Goal: Navigation & Orientation: Locate item on page

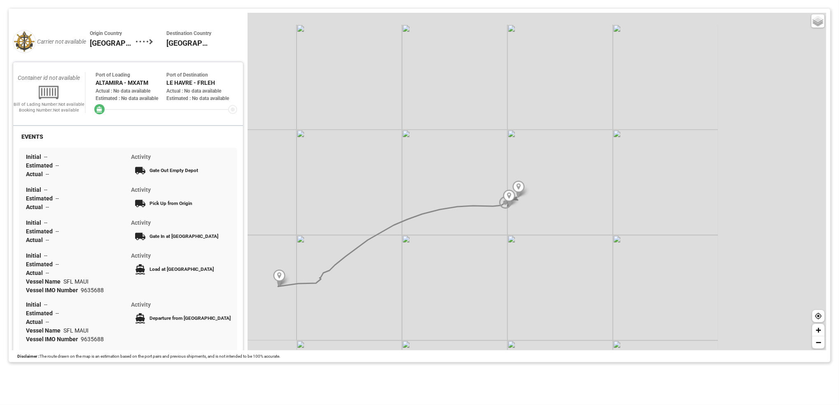
drag, startPoint x: 626, startPoint y: 195, endPoint x: 469, endPoint y: 244, distance: 165.1
click at [469, 244] on div "Basic Grayscale Streets Dark + −" at bounding box center [537, 182] width 579 height 338
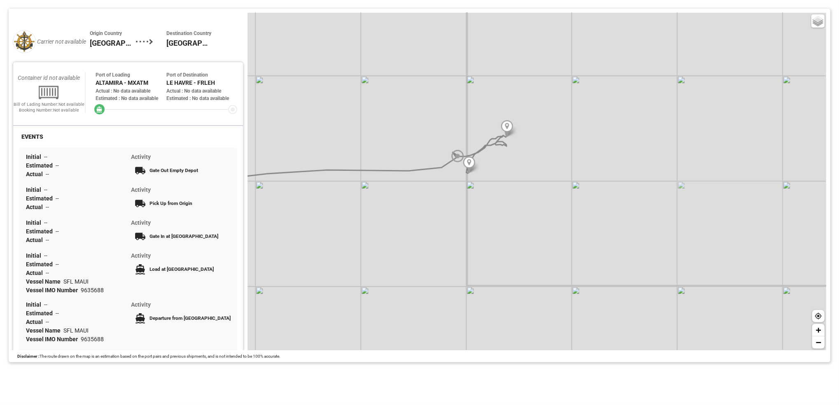
drag, startPoint x: 508, startPoint y: 196, endPoint x: 495, endPoint y: 235, distance: 41.2
click at [495, 235] on div "Basic Grayscale Streets Dark + −" at bounding box center [537, 182] width 579 height 338
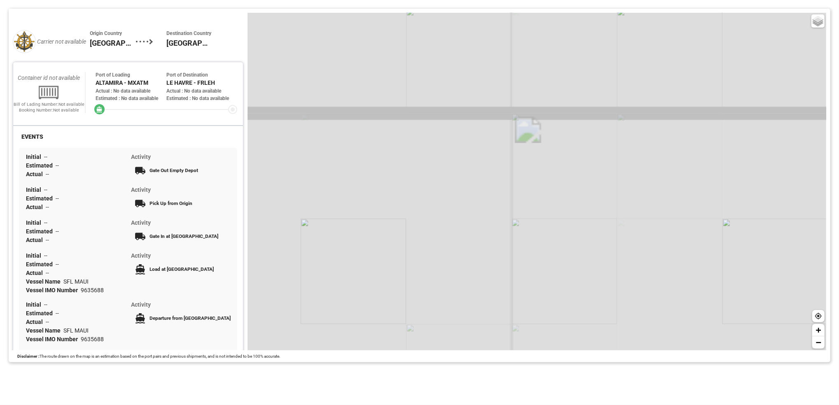
drag, startPoint x: 549, startPoint y: 255, endPoint x: 599, endPoint y: 264, distance: 50.7
click at [599, 264] on div "Basic Grayscale Streets Dark + −" at bounding box center [537, 182] width 579 height 338
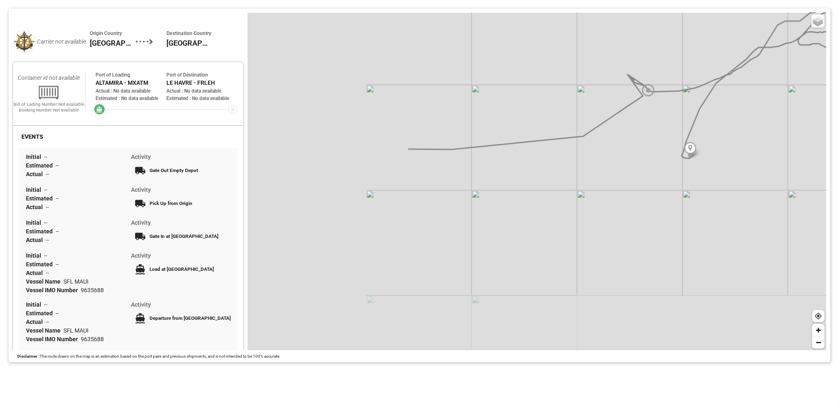
drag, startPoint x: 484, startPoint y: 278, endPoint x: 703, endPoint y: 220, distance: 226.4
click at [703, 220] on div "Basic Grayscale Streets Dark + −" at bounding box center [537, 182] width 579 height 338
click at [819, 344] on span "−" at bounding box center [818, 342] width 5 height 10
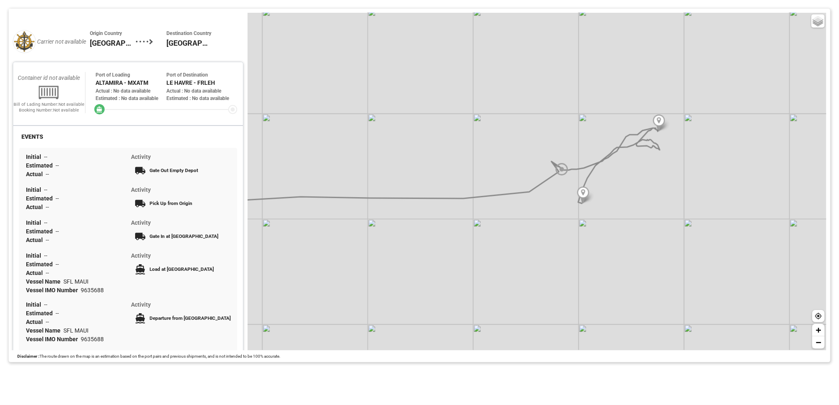
drag, startPoint x: 497, startPoint y: 224, endPoint x: 423, endPoint y: 257, distance: 81.1
click at [423, 257] on div "Basic Grayscale Streets Dark + −" at bounding box center [537, 182] width 579 height 338
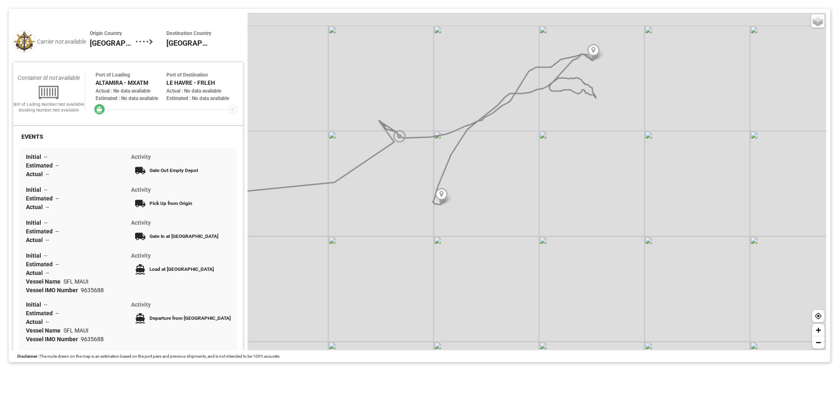
drag, startPoint x: 483, startPoint y: 197, endPoint x: 587, endPoint y: 259, distance: 121.6
click at [587, 259] on div "Basic Grayscale Streets Dark + −" at bounding box center [537, 182] width 579 height 338
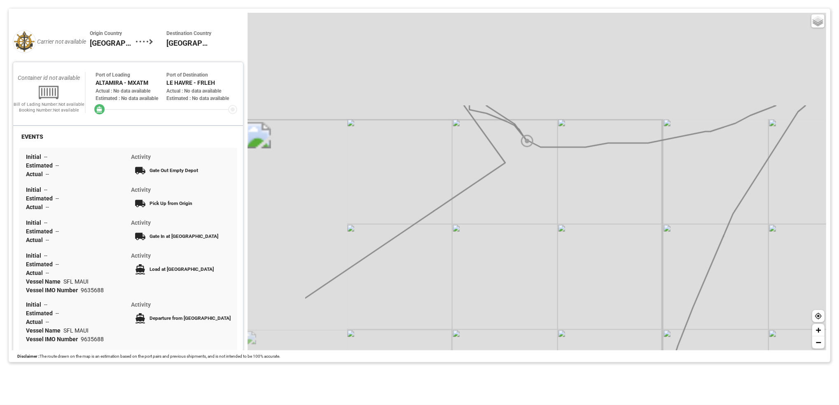
drag, startPoint x: 426, startPoint y: 133, endPoint x: 534, endPoint y: 255, distance: 162.2
click at [534, 255] on div "Basic Grayscale Streets Dark + −" at bounding box center [537, 182] width 579 height 338
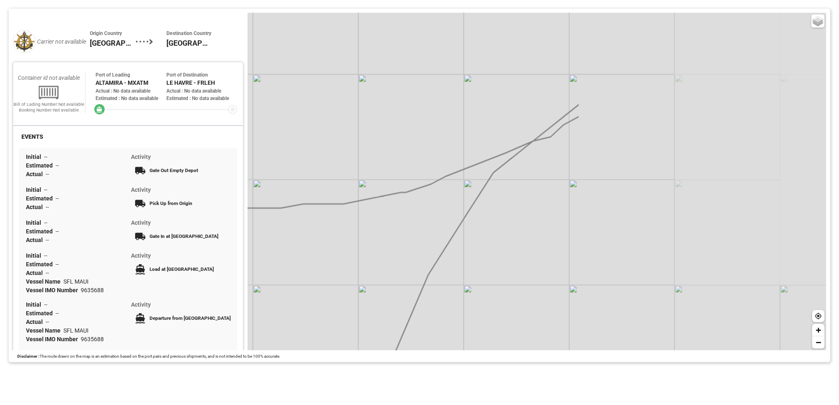
drag, startPoint x: 724, startPoint y: 140, endPoint x: 418, endPoint y: 200, distance: 311.5
click at [418, 200] on div "Basic Grayscale Streets Dark + −" at bounding box center [537, 182] width 579 height 338
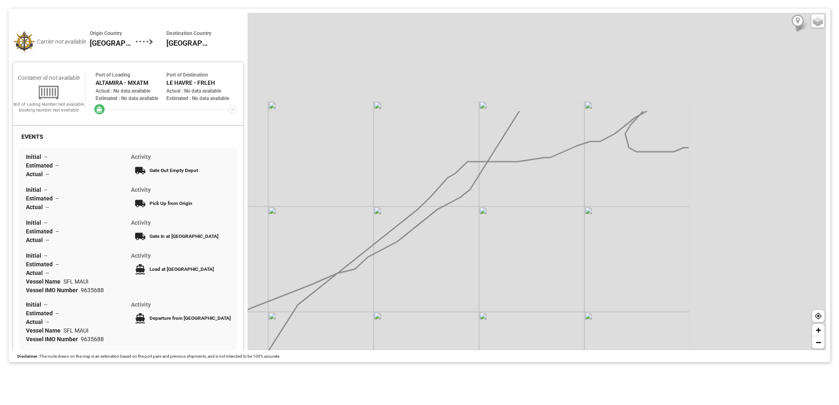
drag, startPoint x: 578, startPoint y: 157, endPoint x: 397, endPoint y: 282, distance: 219.4
click at [387, 285] on div "Basic Grayscale Streets Dark + −" at bounding box center [537, 182] width 579 height 338
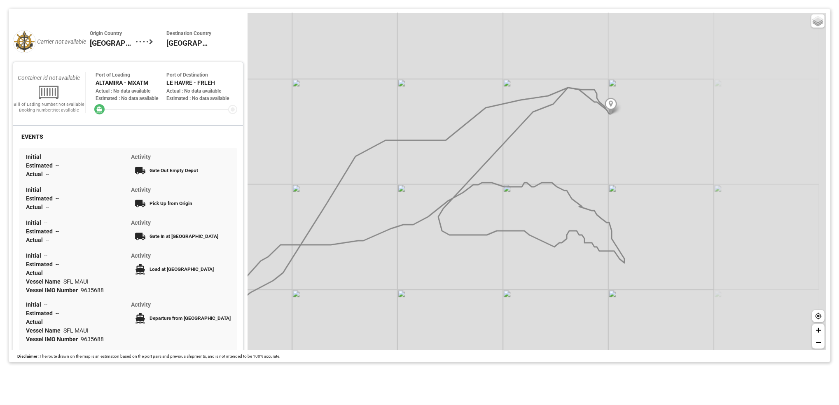
drag, startPoint x: 564, startPoint y: 194, endPoint x: 410, endPoint y: 262, distance: 168.0
click at [410, 262] on div "Basic Grayscale Streets Dark + −" at bounding box center [537, 182] width 579 height 338
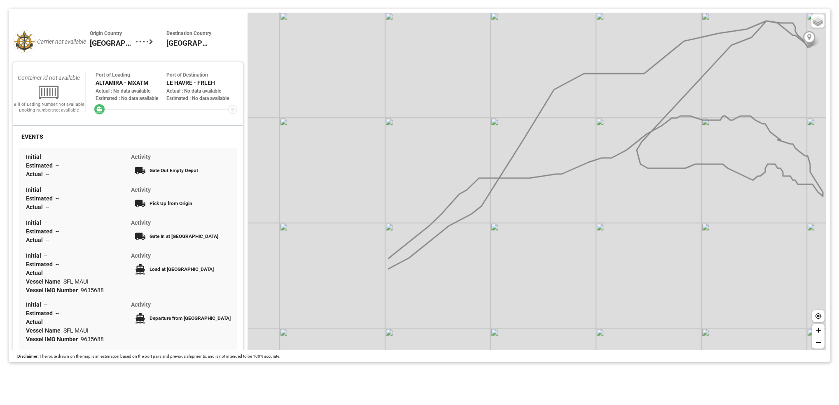
drag, startPoint x: 450, startPoint y: 229, endPoint x: 694, endPoint y: 129, distance: 263.2
click at [694, 129] on div "Basic Grayscale Streets Dark + −" at bounding box center [537, 182] width 579 height 338
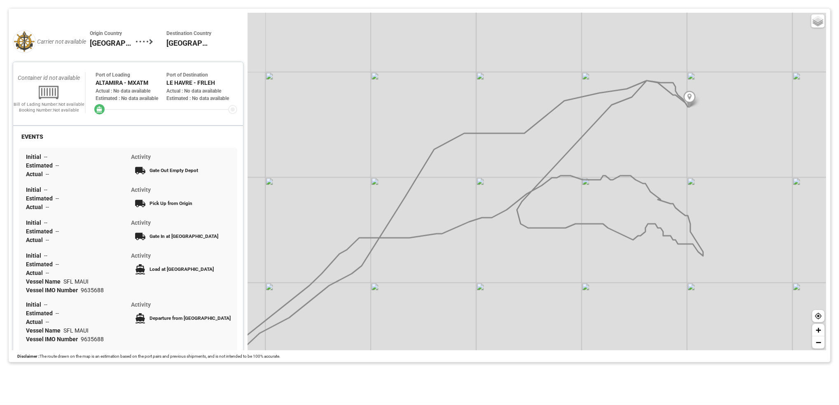
drag, startPoint x: 529, startPoint y: 241, endPoint x: 502, endPoint y: 254, distance: 30.2
click at [502, 254] on div "Basic Grayscale Streets Dark + −" at bounding box center [537, 182] width 579 height 338
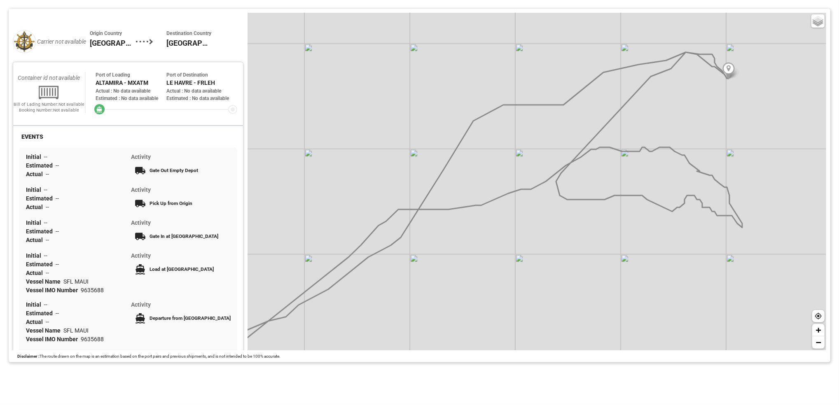
drag, startPoint x: 572, startPoint y: 278, endPoint x: 694, endPoint y: 175, distance: 160.2
click at [694, 175] on div "Basic Grayscale Streets Dark + −" at bounding box center [537, 182] width 579 height 338
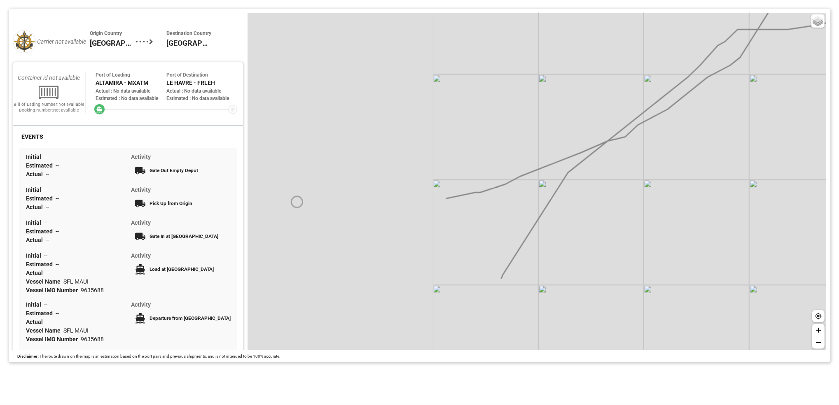
drag, startPoint x: 537, startPoint y: 251, endPoint x: 770, endPoint y: 159, distance: 250.9
click at [804, 138] on div "Basic Grayscale Streets Dark + −" at bounding box center [537, 182] width 579 height 338
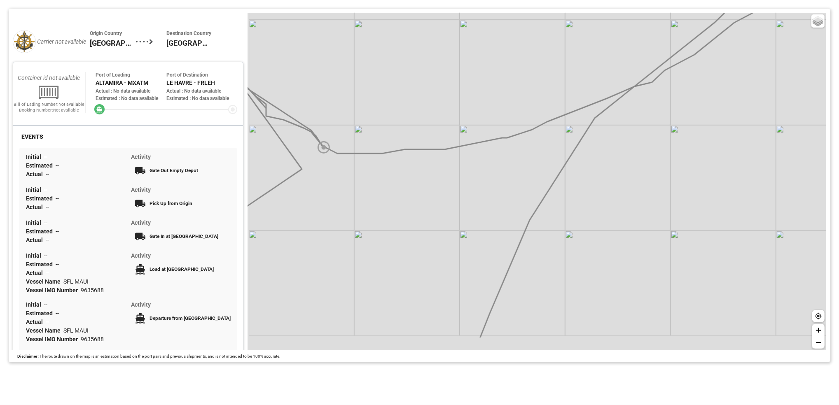
drag, startPoint x: 689, startPoint y: 233, endPoint x: 734, endPoint y: 85, distance: 154.9
click at [736, 73] on div "Basic Grayscale Streets Dark + −" at bounding box center [537, 182] width 579 height 338
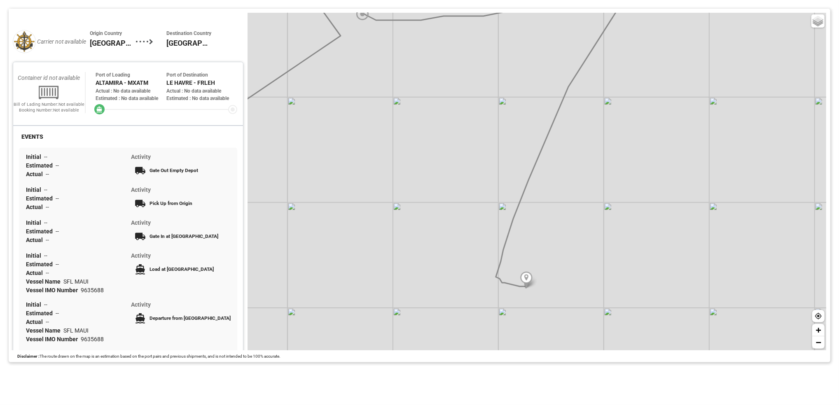
drag, startPoint x: 679, startPoint y: 189, endPoint x: 705, endPoint y: 86, distance: 106.6
click at [705, 86] on div "Basic Grayscale Streets Dark + −" at bounding box center [537, 182] width 579 height 338
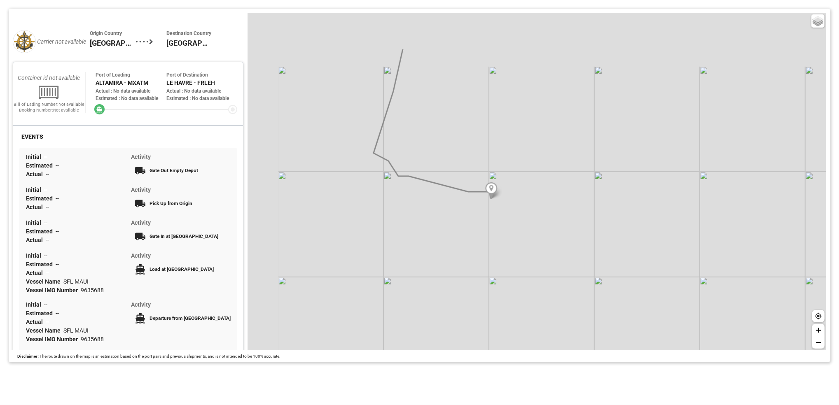
drag, startPoint x: 479, startPoint y: 202, endPoint x: 488, endPoint y: 214, distance: 15.1
click at [488, 214] on div "Basic Grayscale Streets Dark + −" at bounding box center [537, 182] width 579 height 338
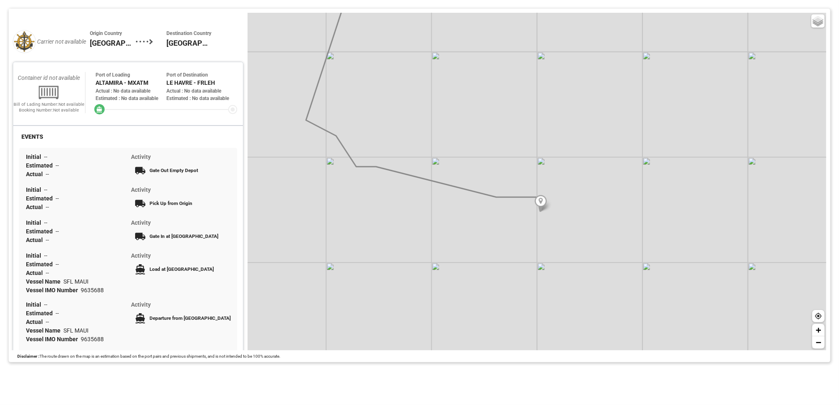
drag, startPoint x: 443, startPoint y: 215, endPoint x: 490, endPoint y: 243, distance: 55.0
click at [490, 243] on div "Basic Grayscale Streets Dark + −" at bounding box center [537, 182] width 579 height 338
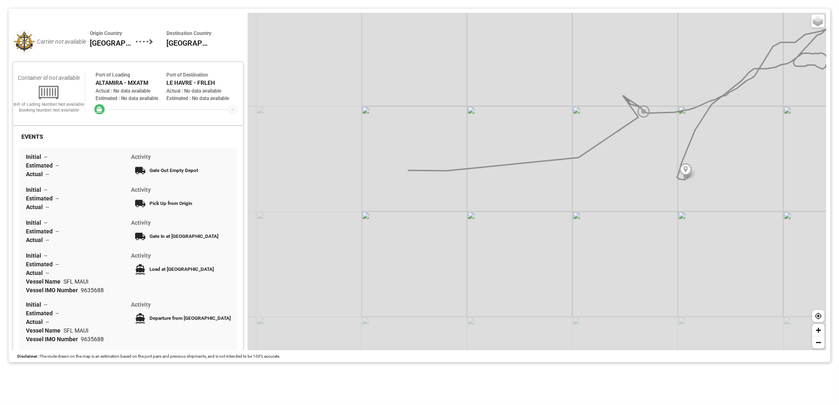
drag, startPoint x: 446, startPoint y: 192, endPoint x: 649, endPoint y: 154, distance: 207.0
click at [649, 154] on div "Basic Grayscale Streets Dark + −" at bounding box center [537, 182] width 579 height 338
